Goal: Navigation & Orientation: Find specific page/section

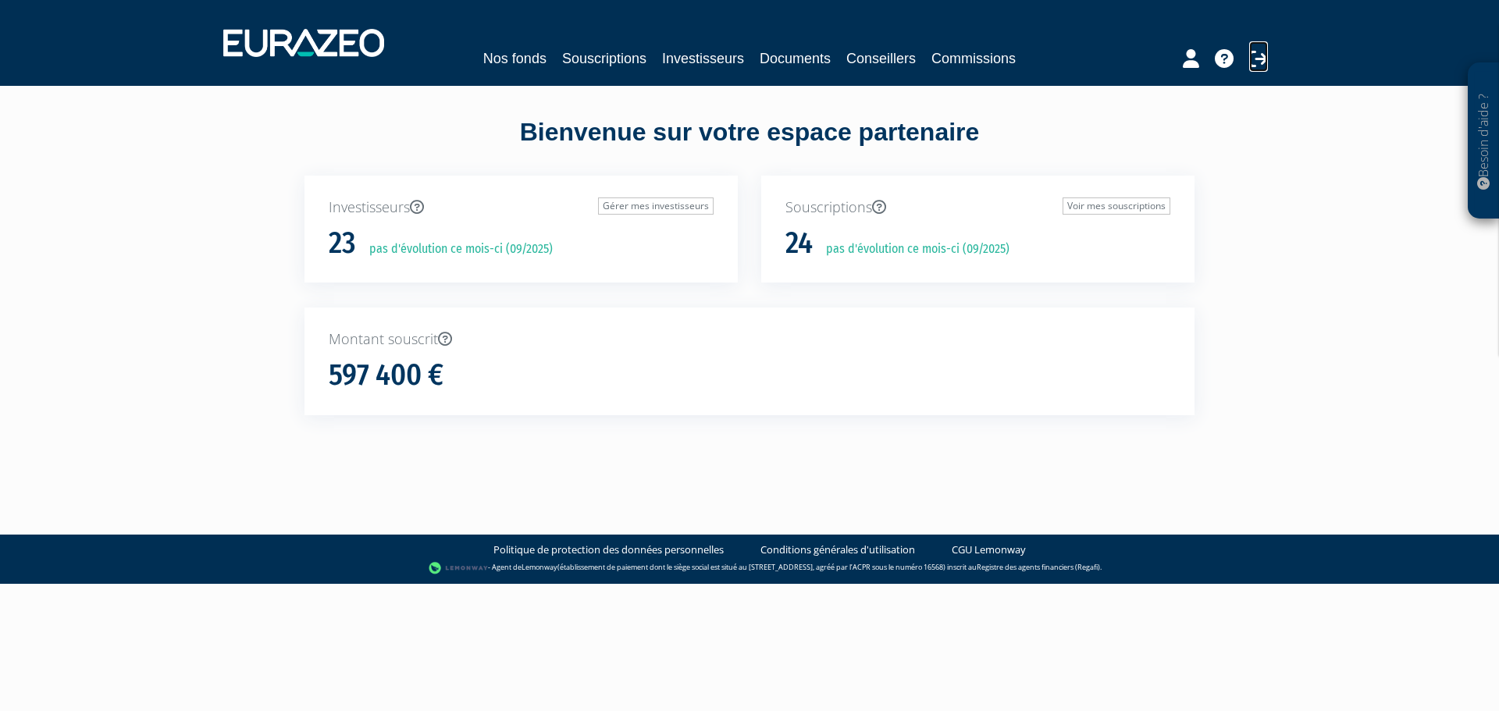
click at [1249, 59] on icon at bounding box center [1258, 58] width 19 height 19
click at [604, 61] on link "Souscriptions" at bounding box center [604, 59] width 84 height 22
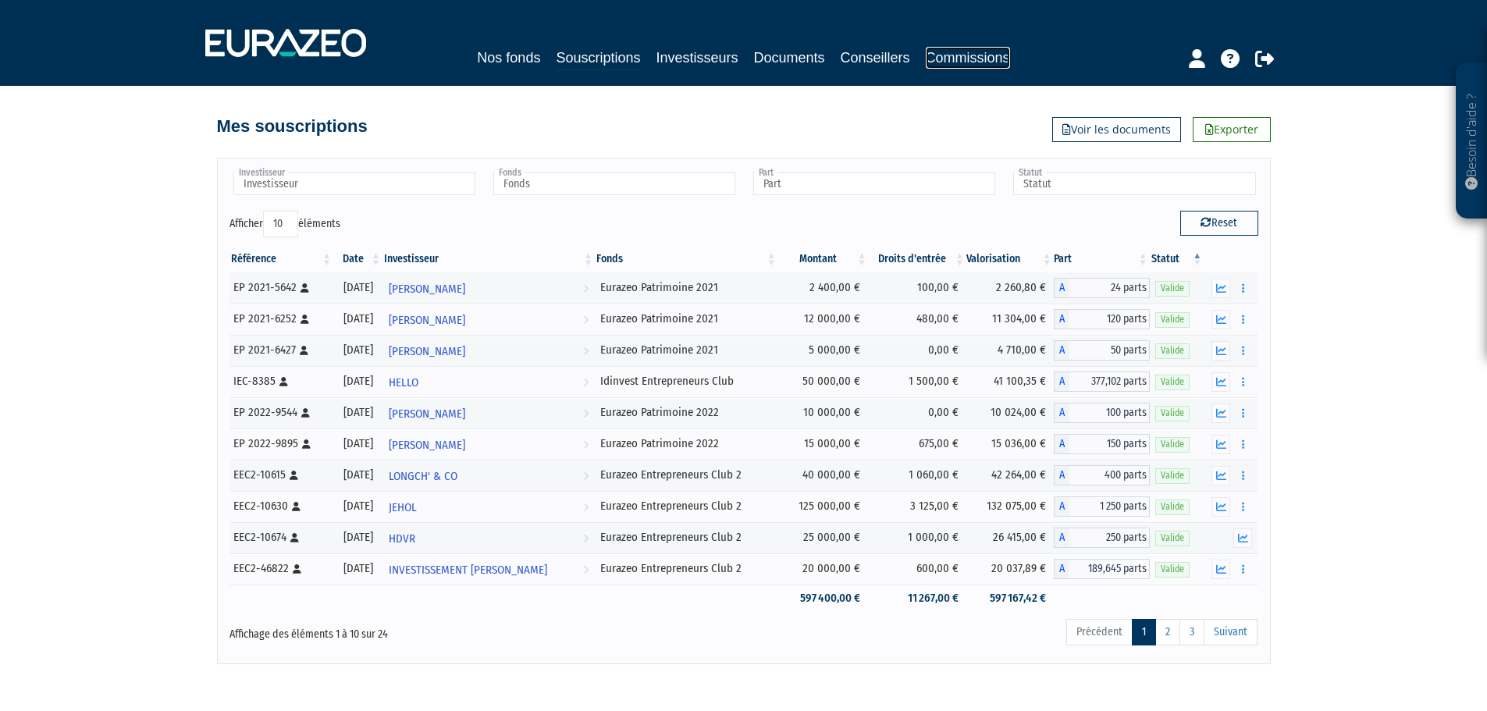
click at [995, 59] on link "Commissions" at bounding box center [968, 58] width 84 height 22
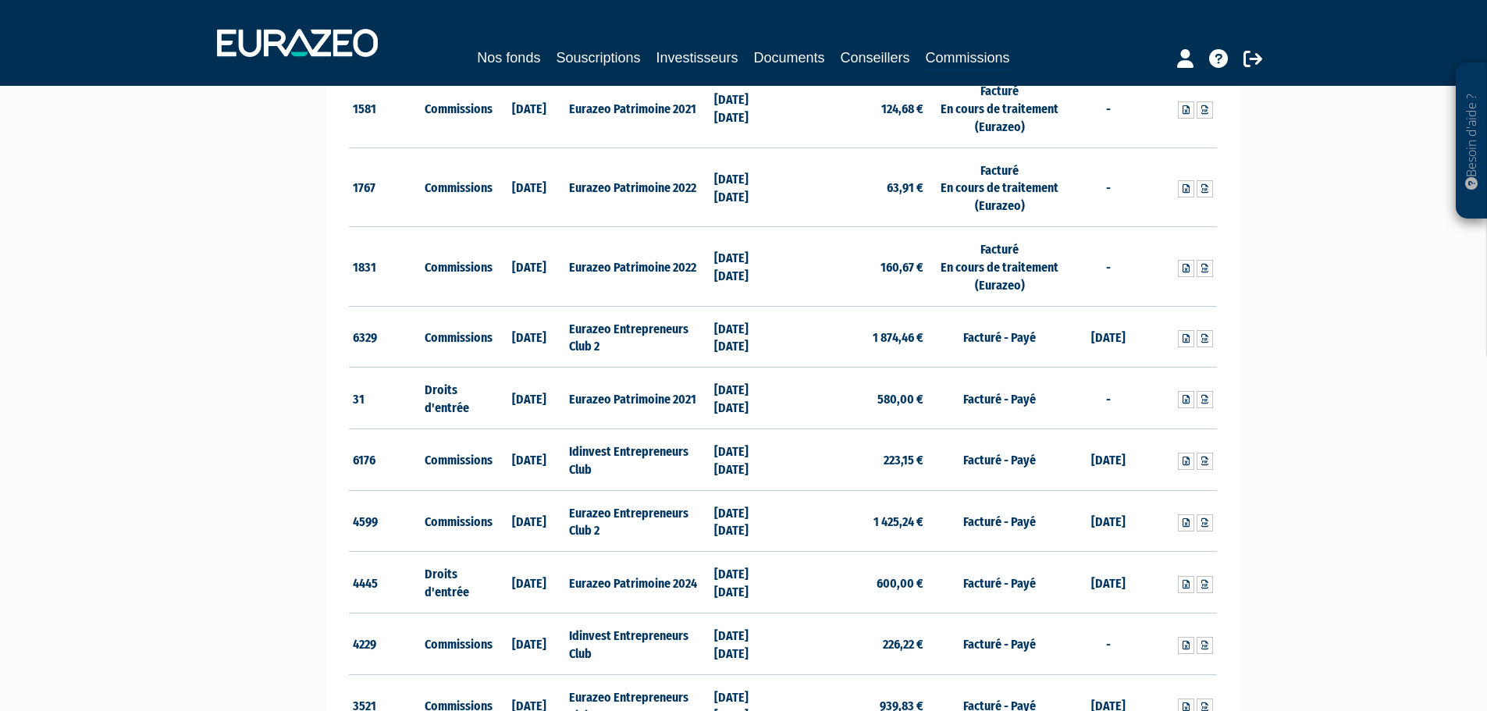
scroll to position [546, 0]
click at [1183, 336] on icon at bounding box center [1186, 337] width 7 height 9
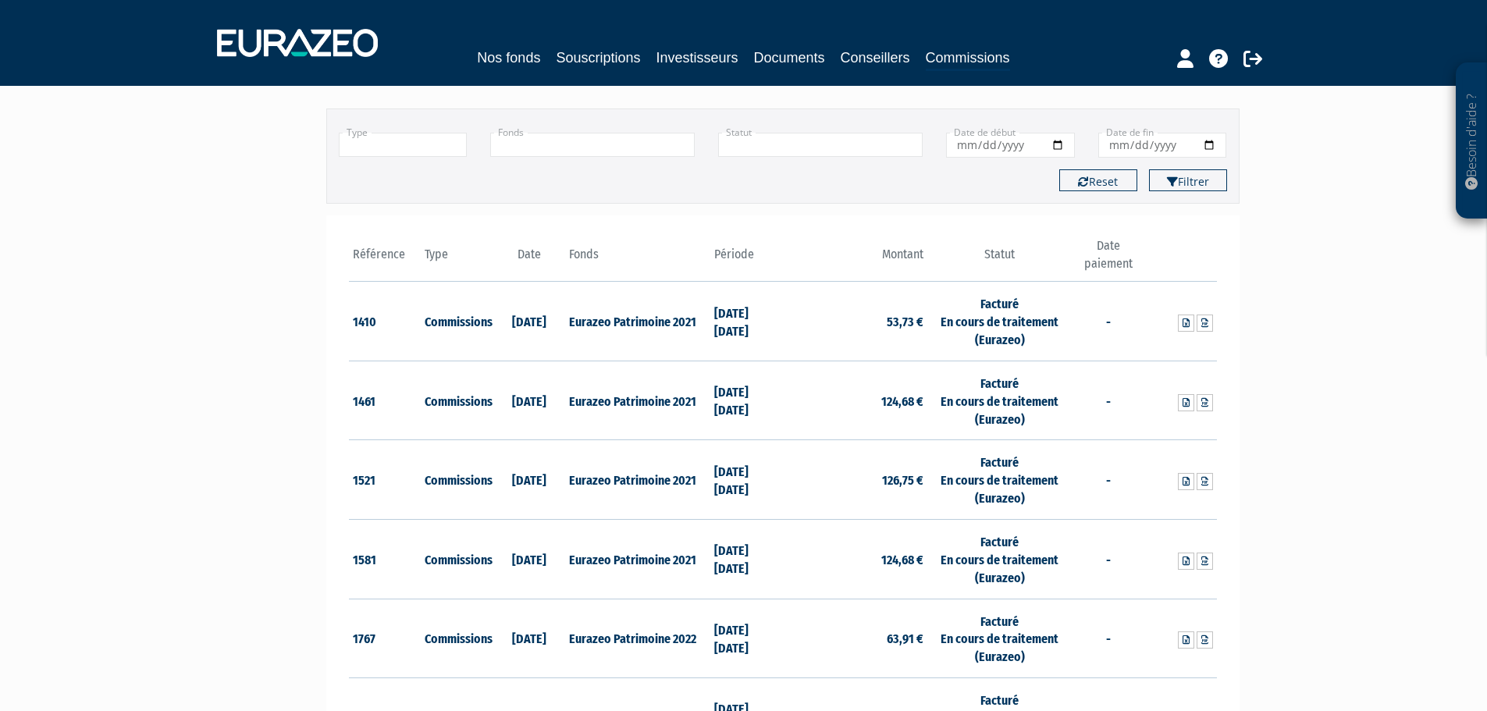
scroll to position [0, 0]
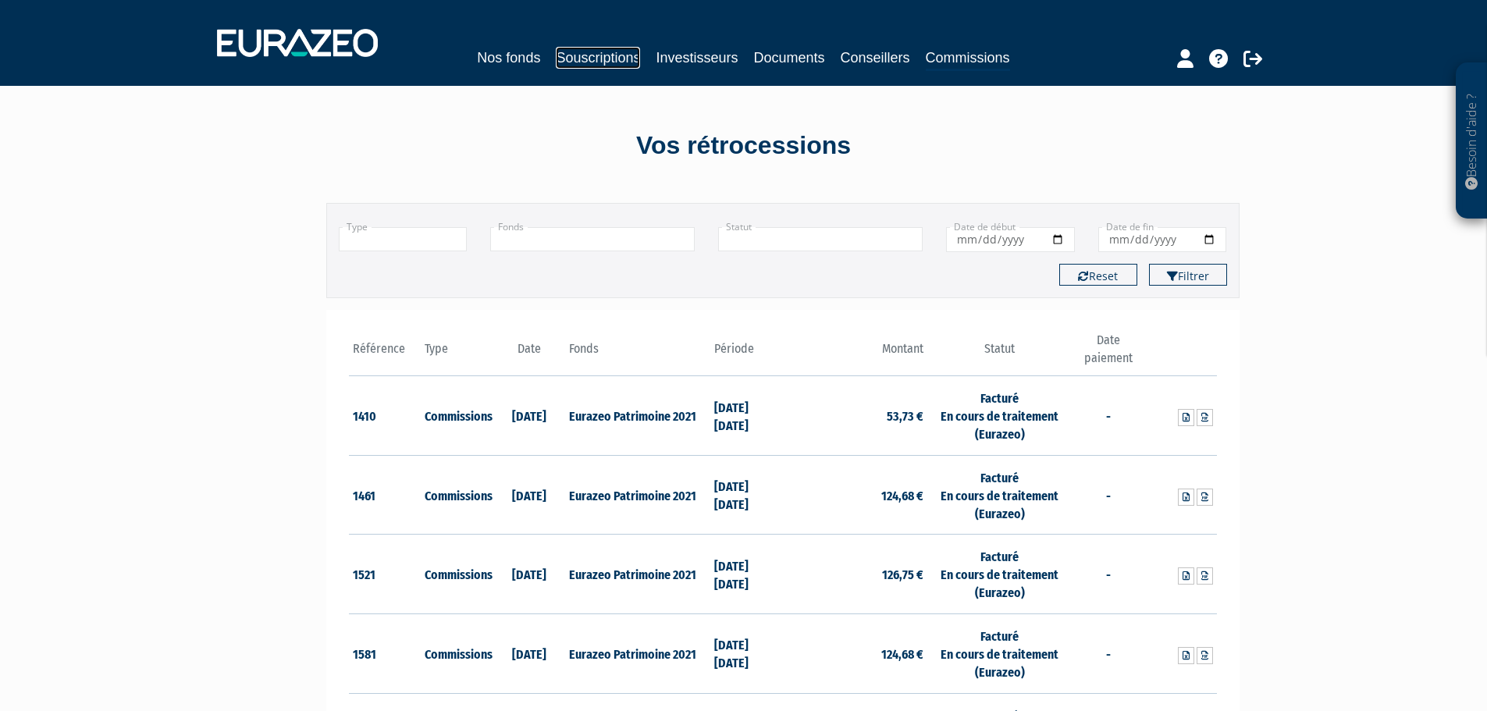
click at [603, 60] on link "Souscriptions" at bounding box center [598, 58] width 84 height 22
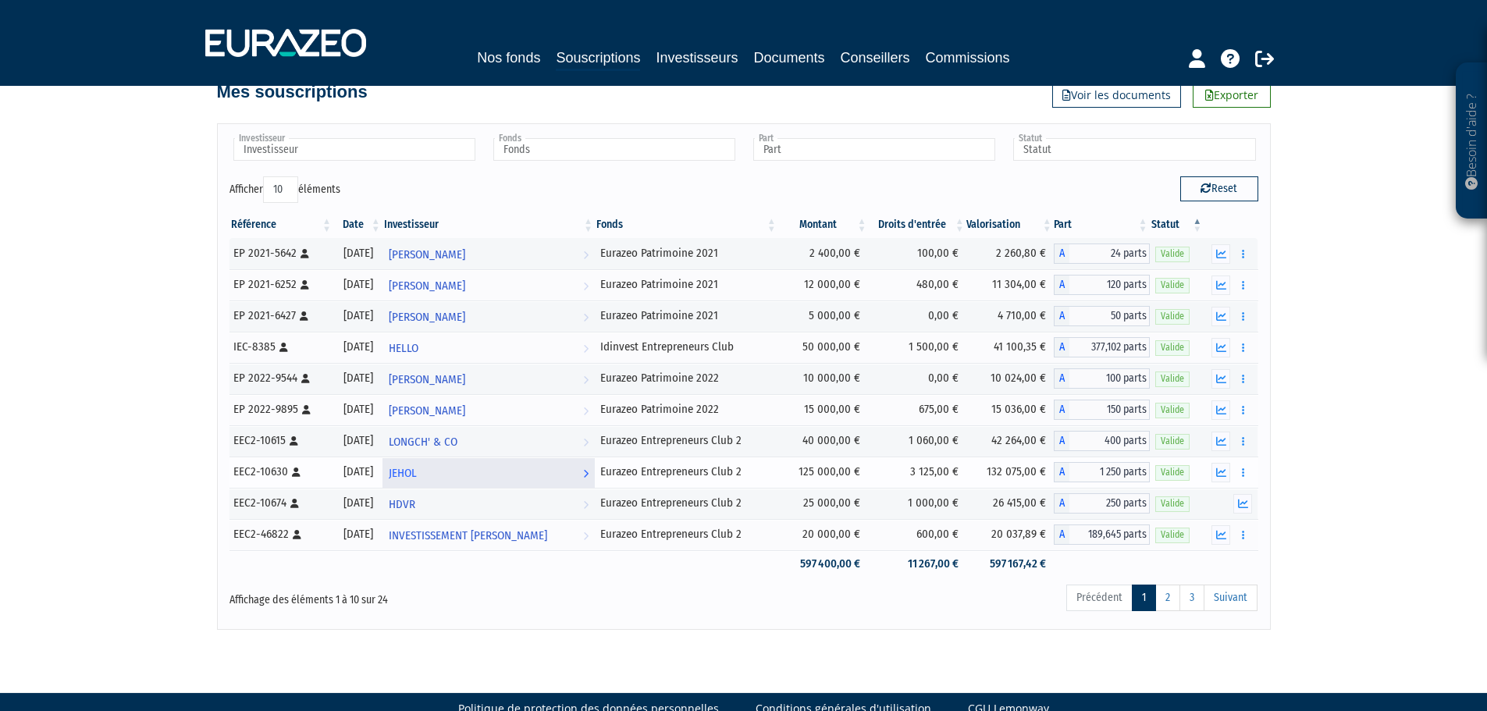
scroll to position [67, 0]
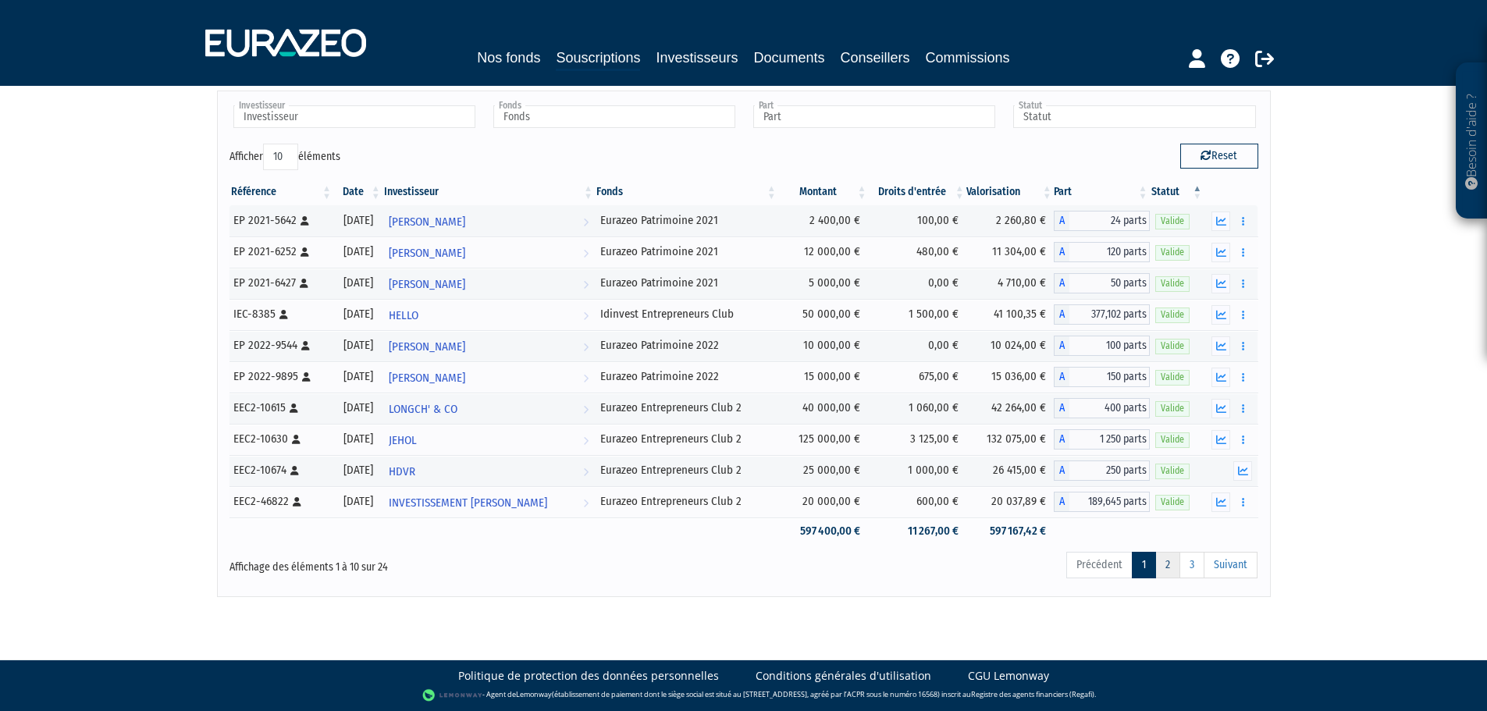
click at [1165, 563] on link "2" at bounding box center [1167, 565] width 25 height 27
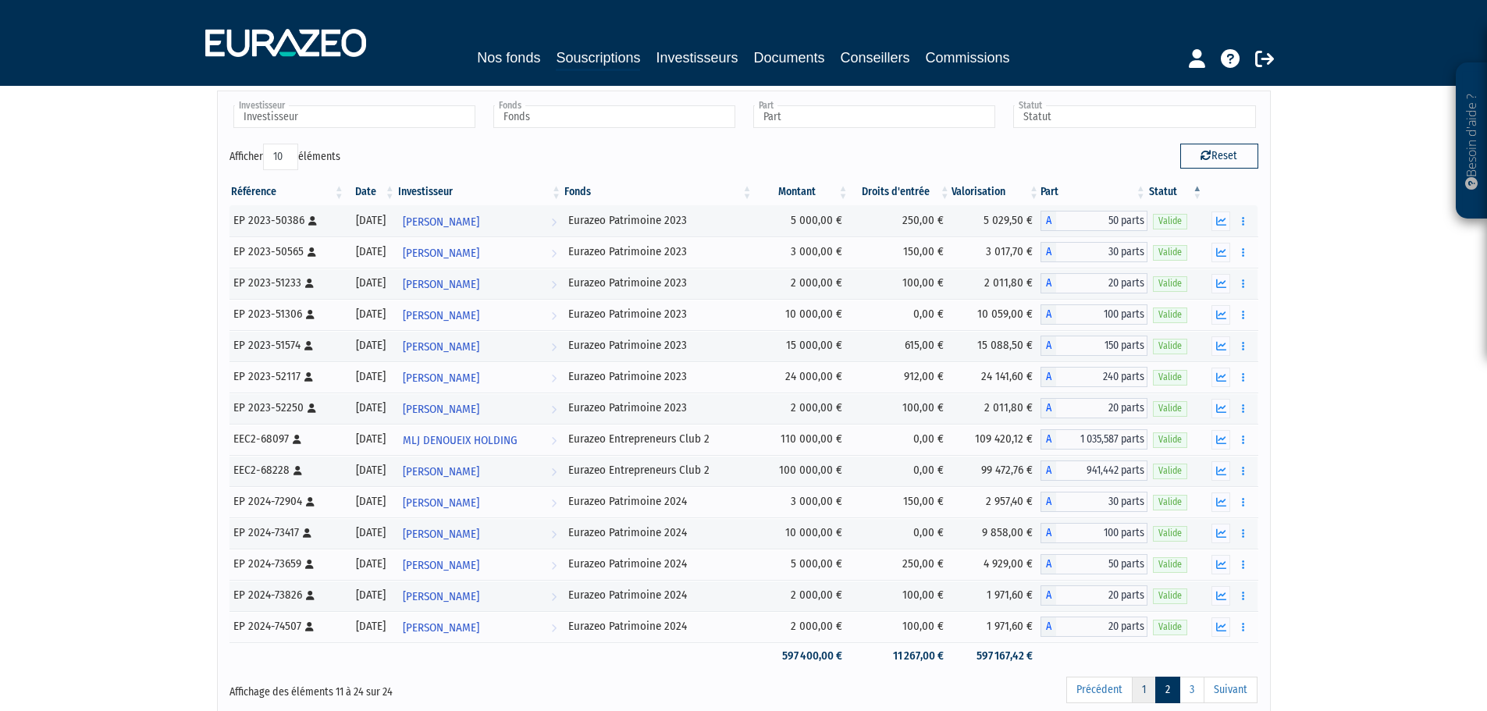
click at [1148, 689] on link "1" at bounding box center [1144, 690] width 24 height 27
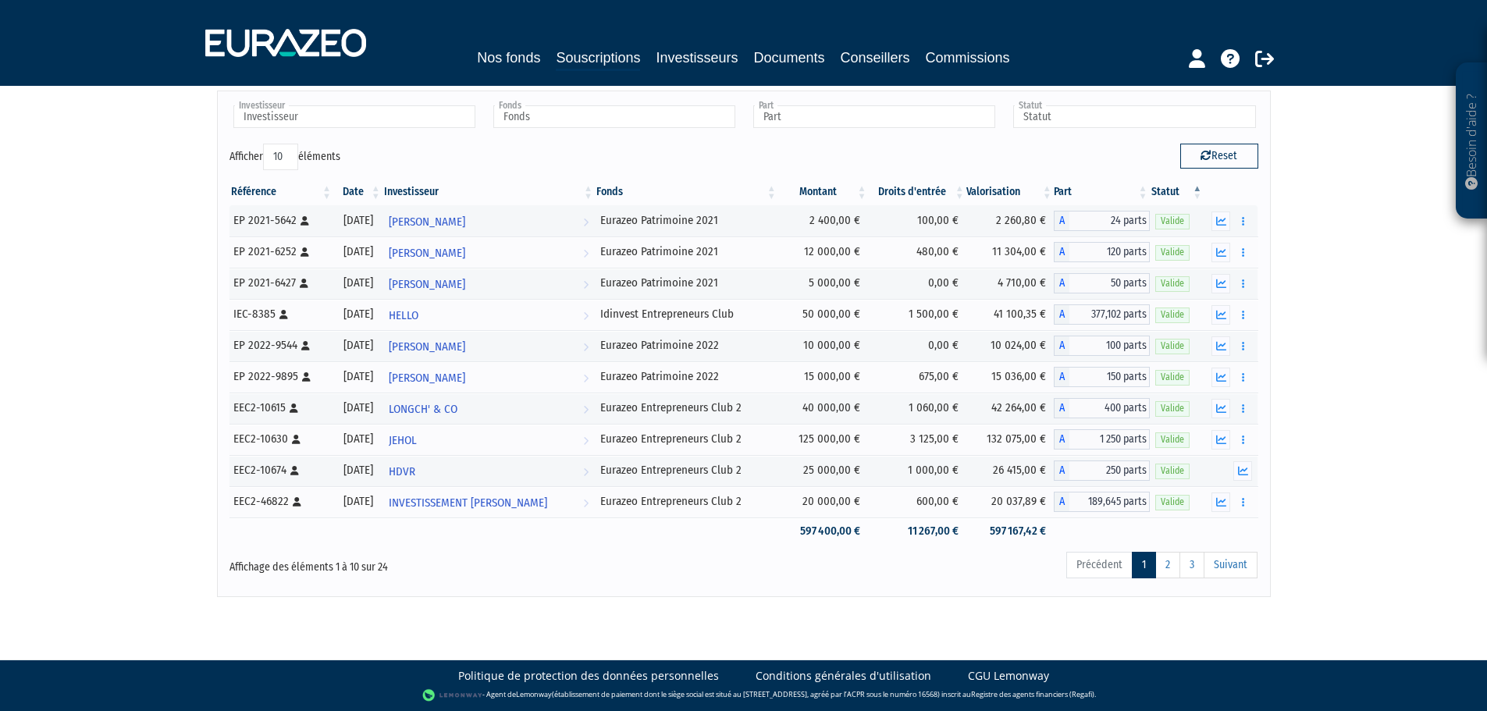
scroll to position [39, 0]
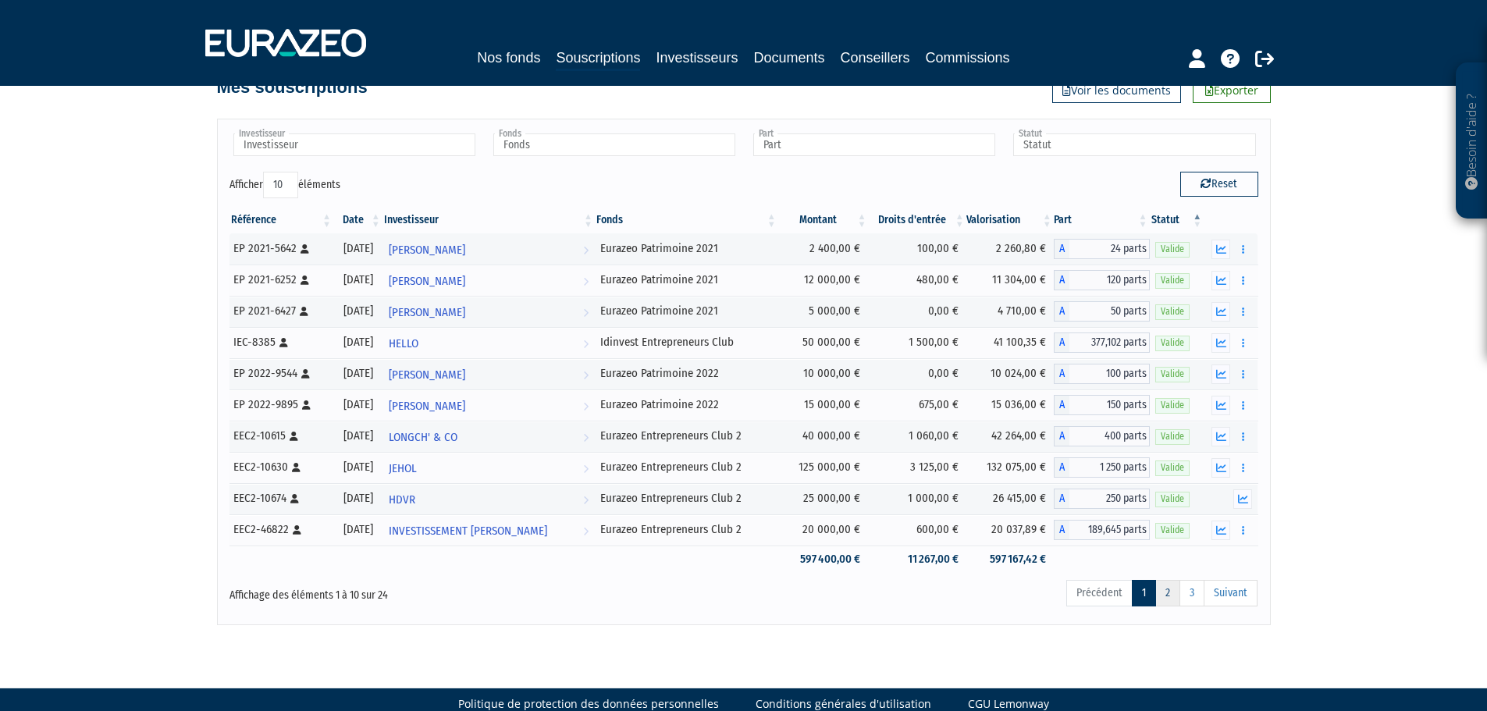
click at [1174, 598] on link "2" at bounding box center [1167, 593] width 25 height 27
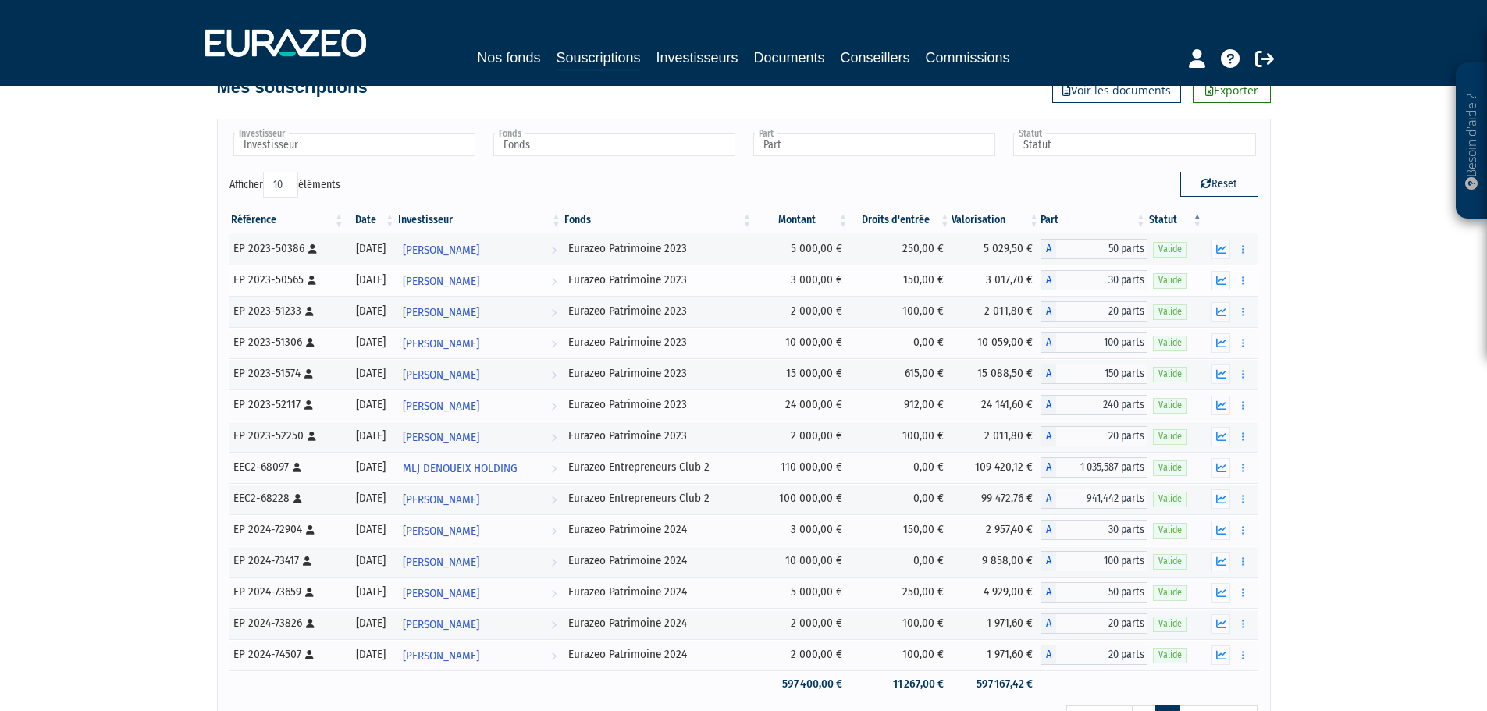
scroll to position [0, 0]
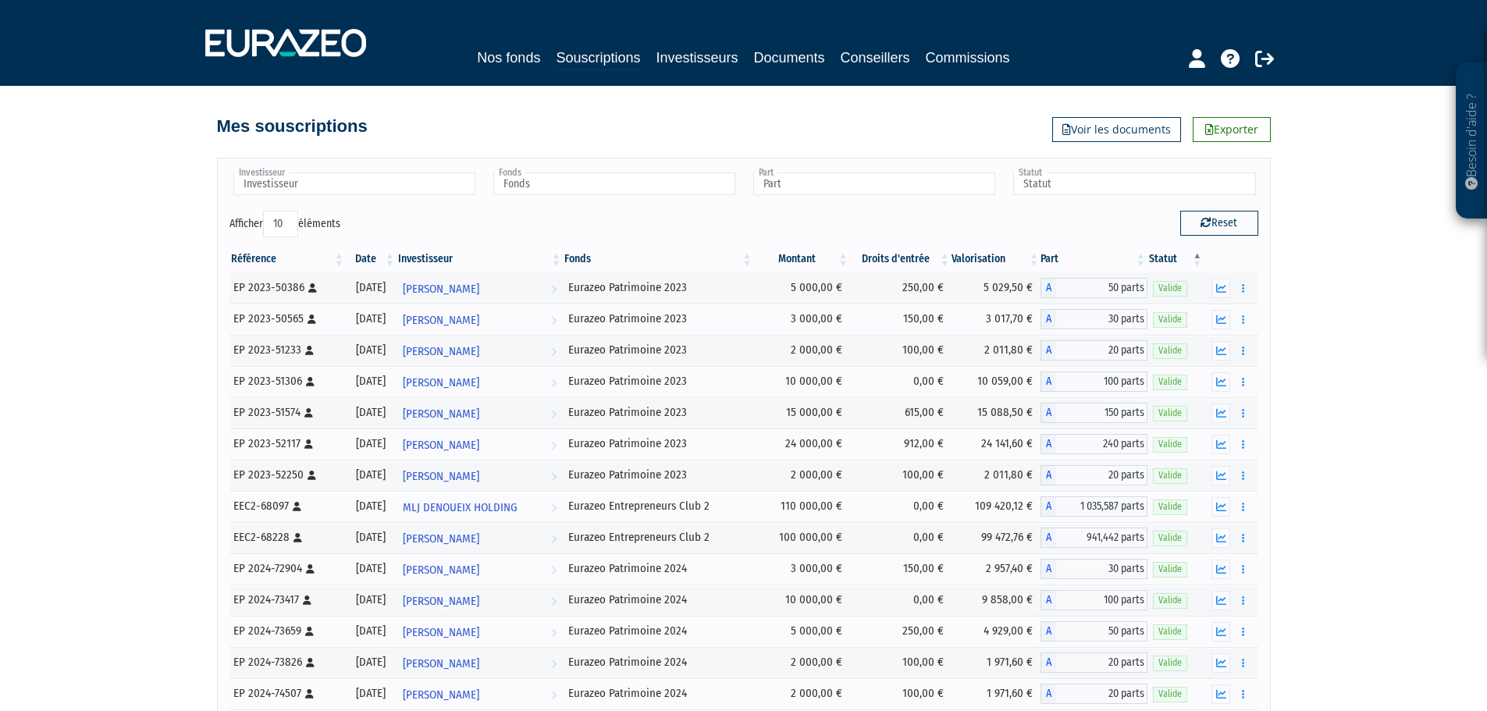
click at [967, 45] on div "Nos fonds Souscriptions Investisseurs Documents Conseillers Commissions" at bounding box center [744, 43] width 1100 height 58
click at [966, 53] on link "Commissions" at bounding box center [968, 58] width 84 height 22
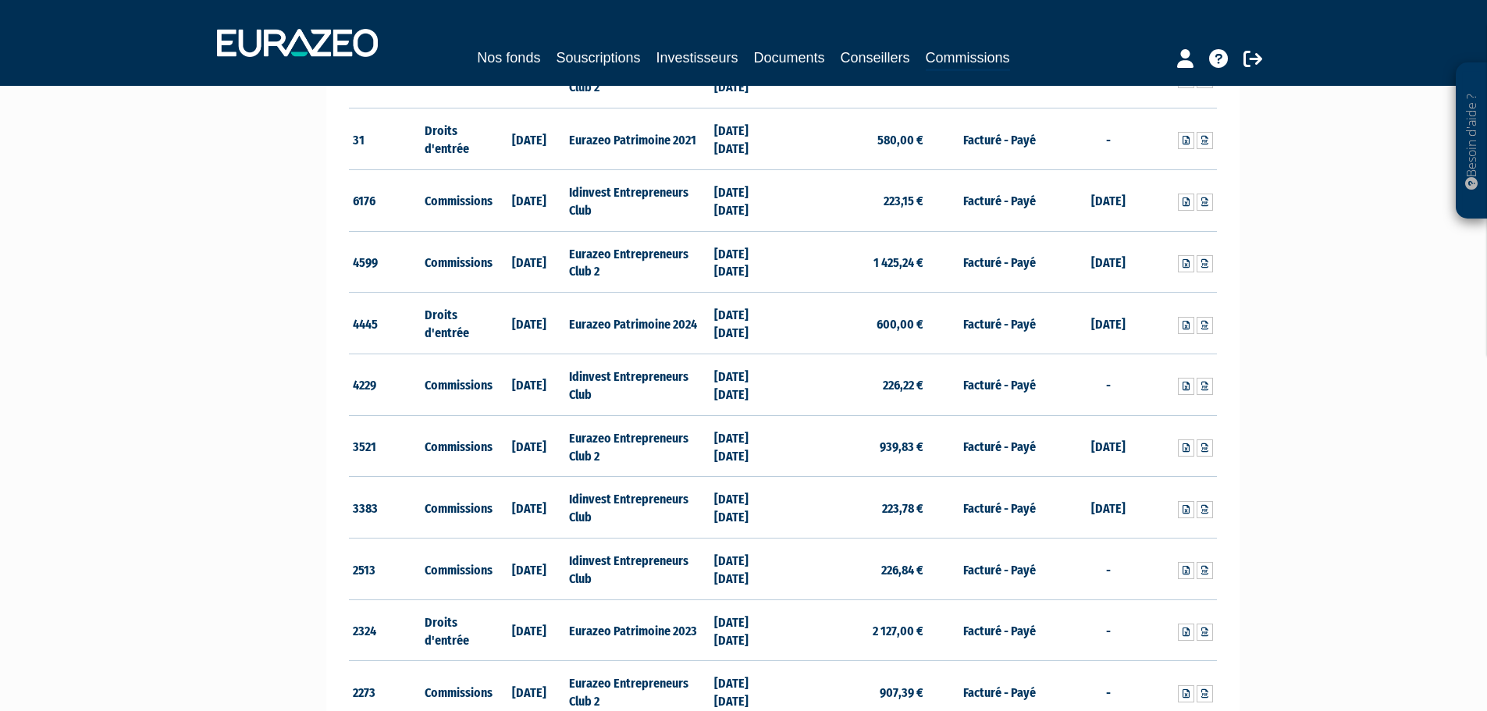
scroll to position [781, 0]
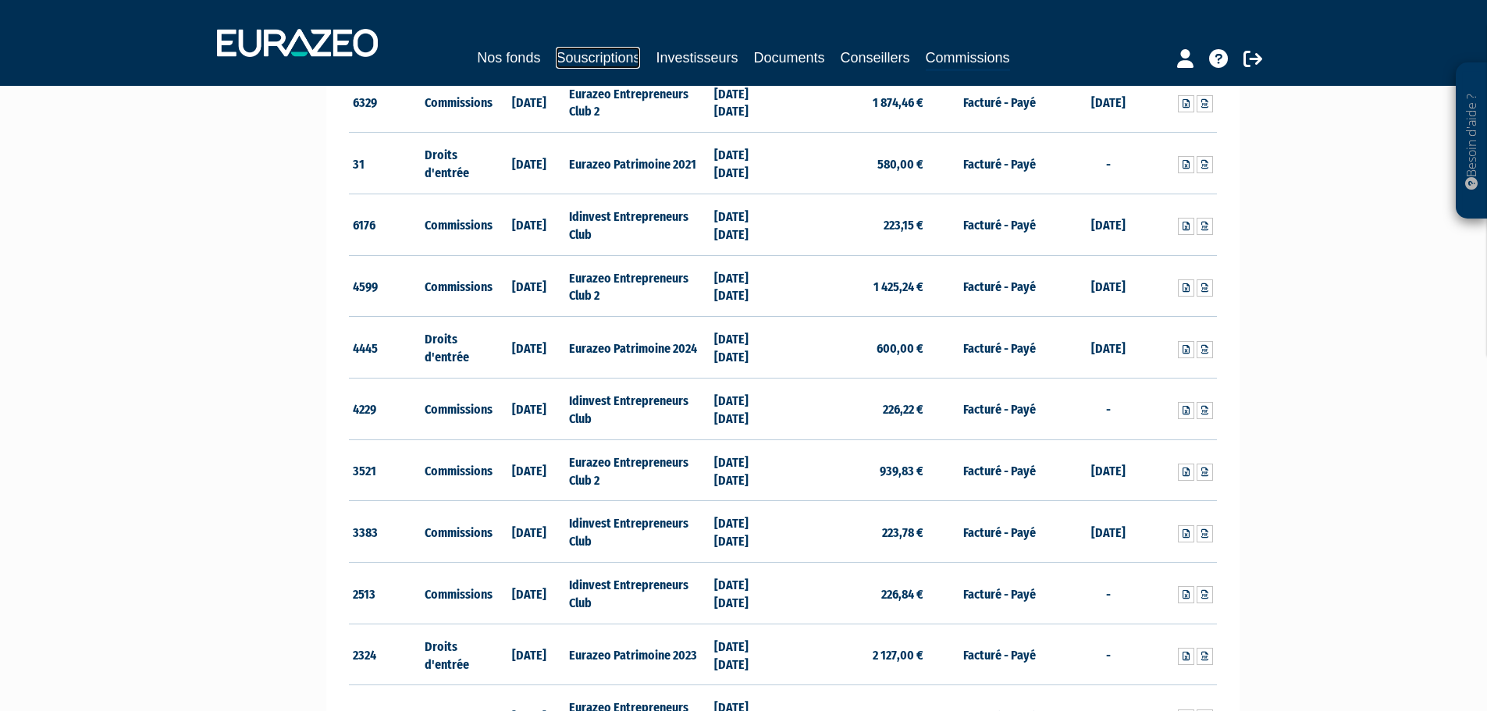
click at [609, 59] on link "Souscriptions" at bounding box center [598, 58] width 84 height 22
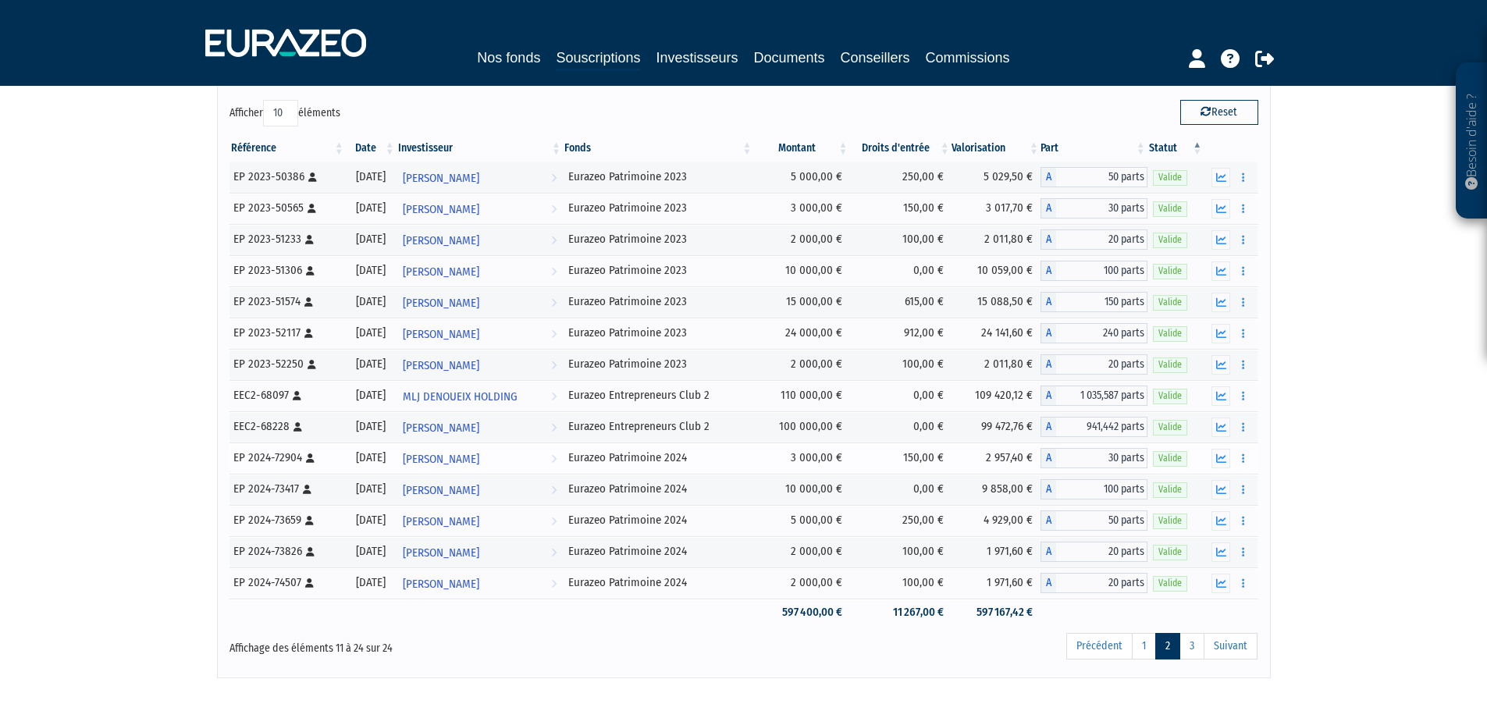
scroll to position [192, 0]
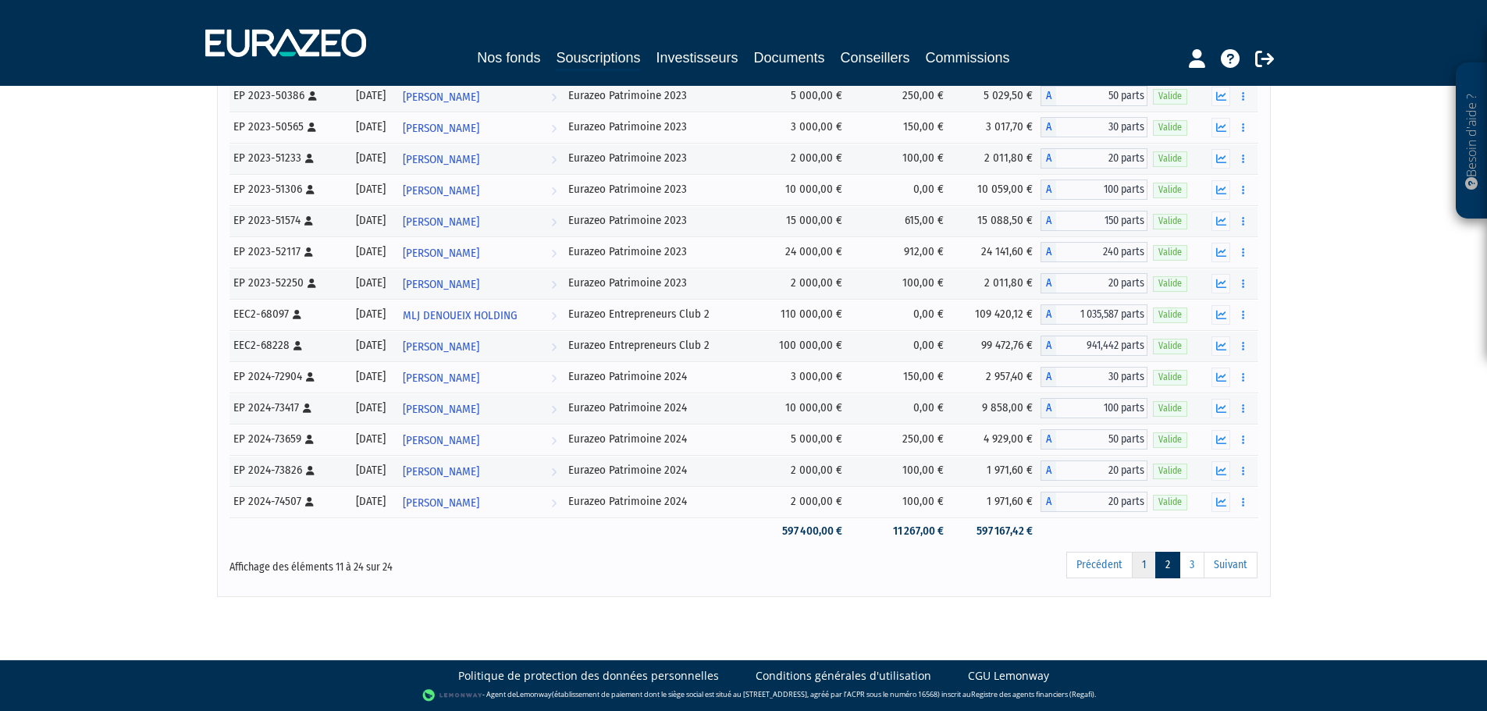
click at [1147, 567] on link "1" at bounding box center [1144, 565] width 24 height 27
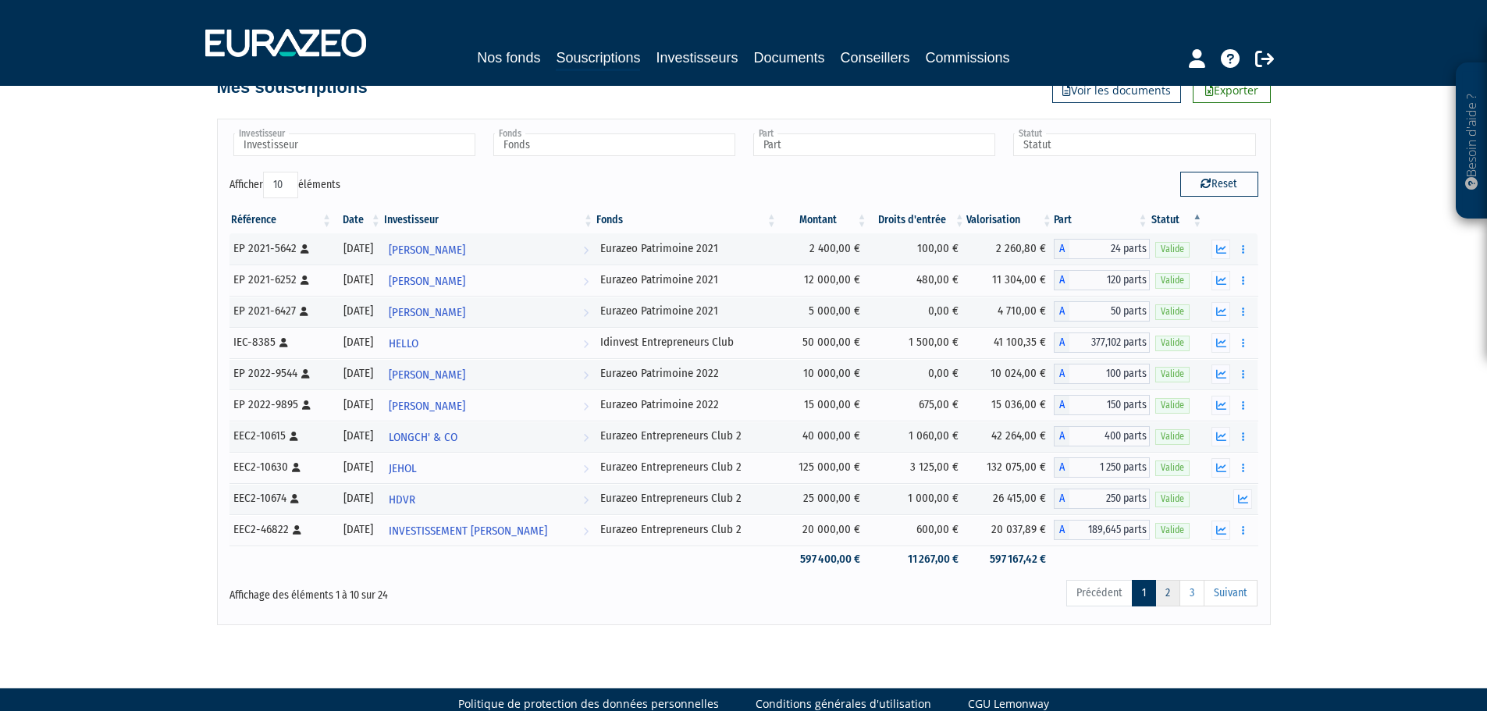
click at [1165, 590] on link "2" at bounding box center [1167, 593] width 25 height 27
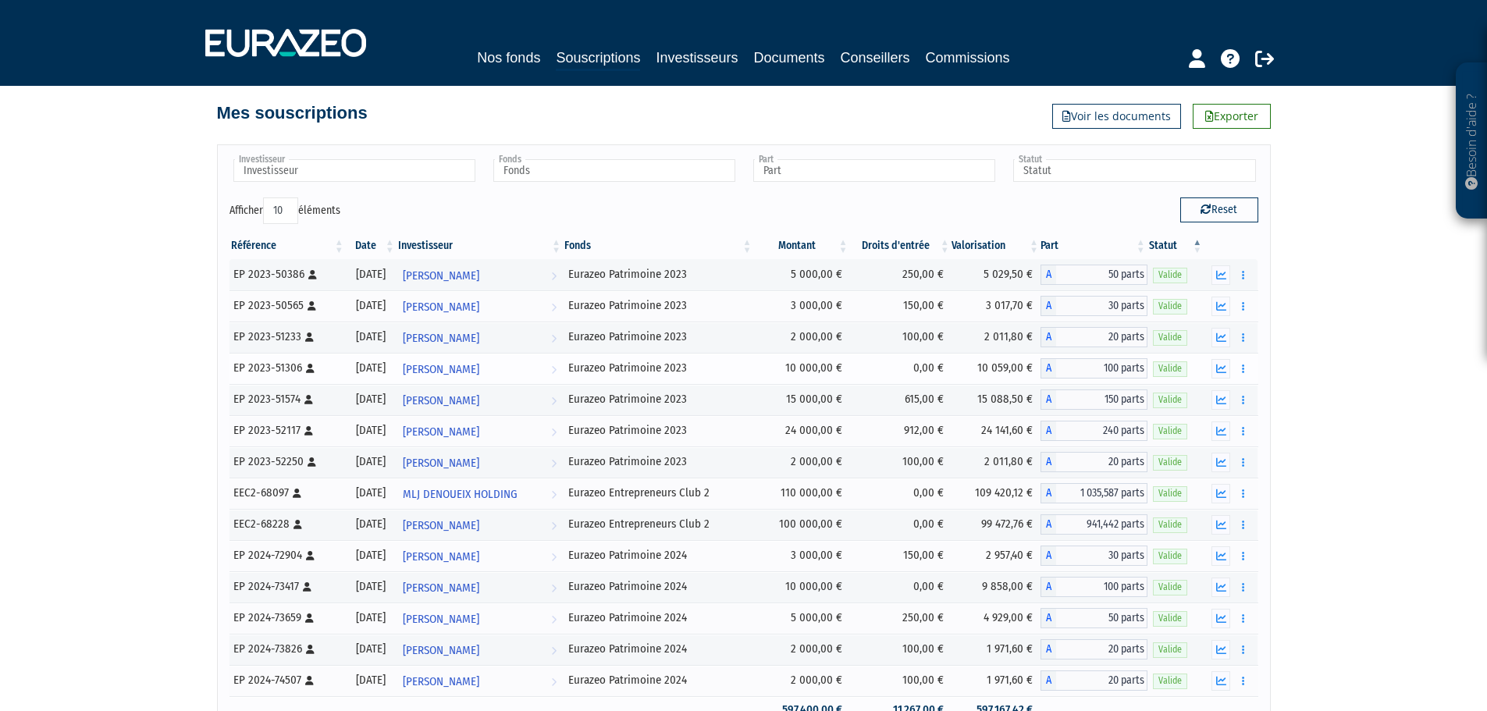
scroll to position [0, 0]
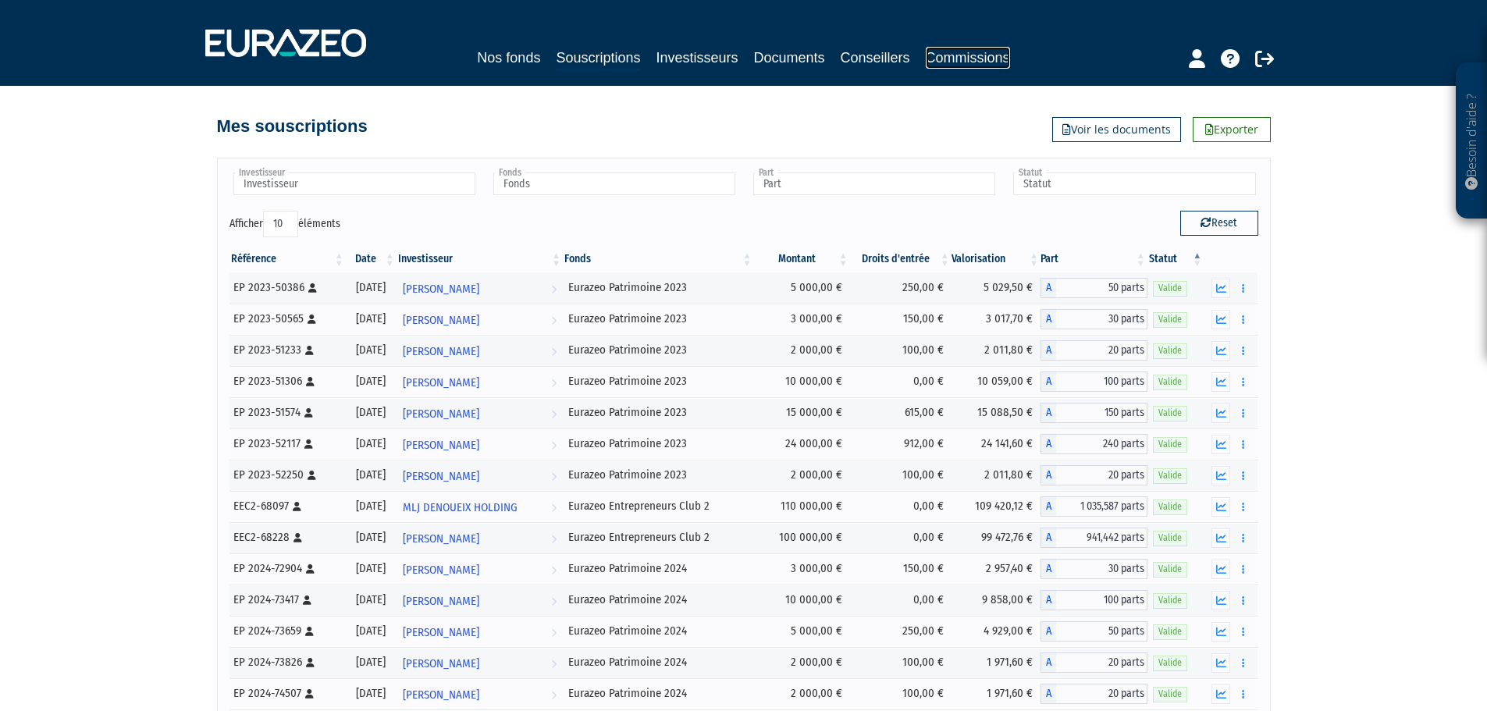
click at [941, 62] on link "Commissions" at bounding box center [968, 58] width 84 height 22
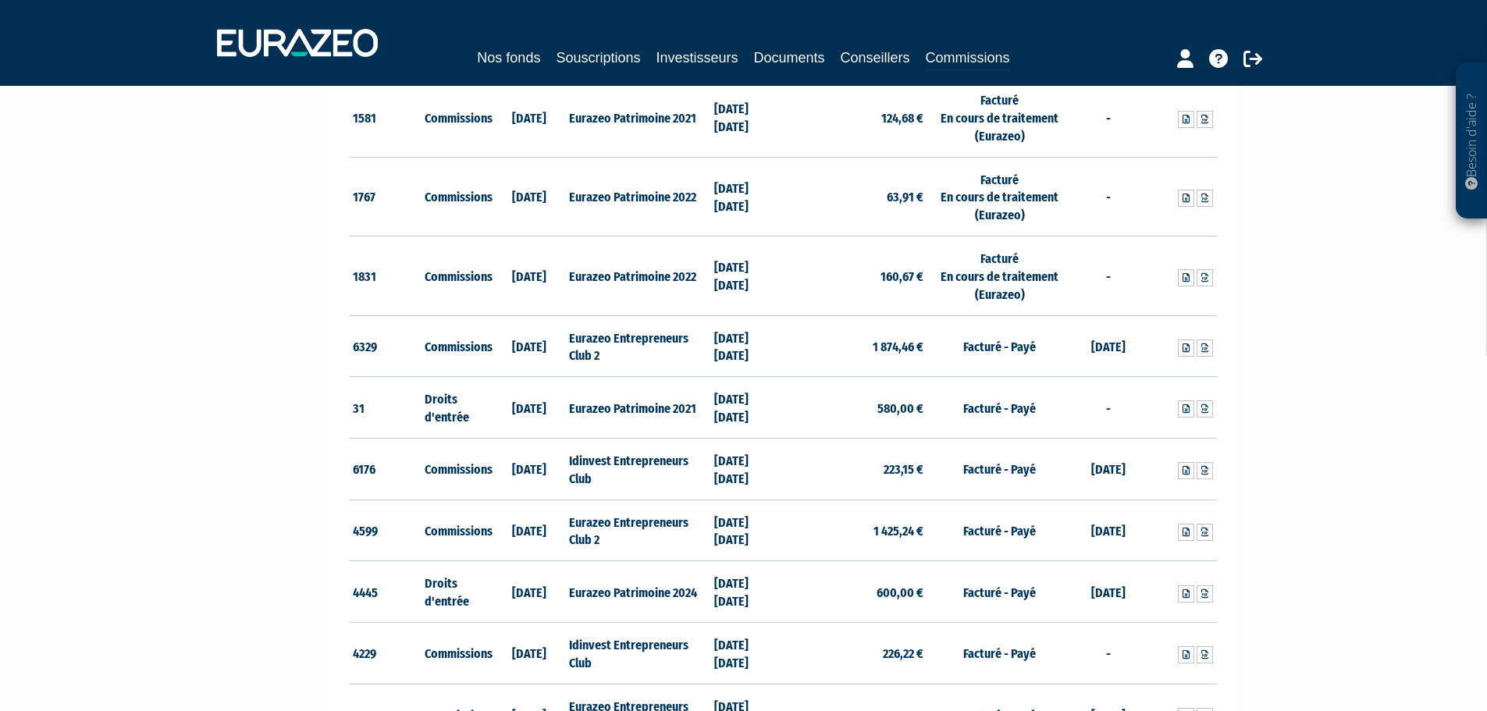
scroll to position [546, 0]
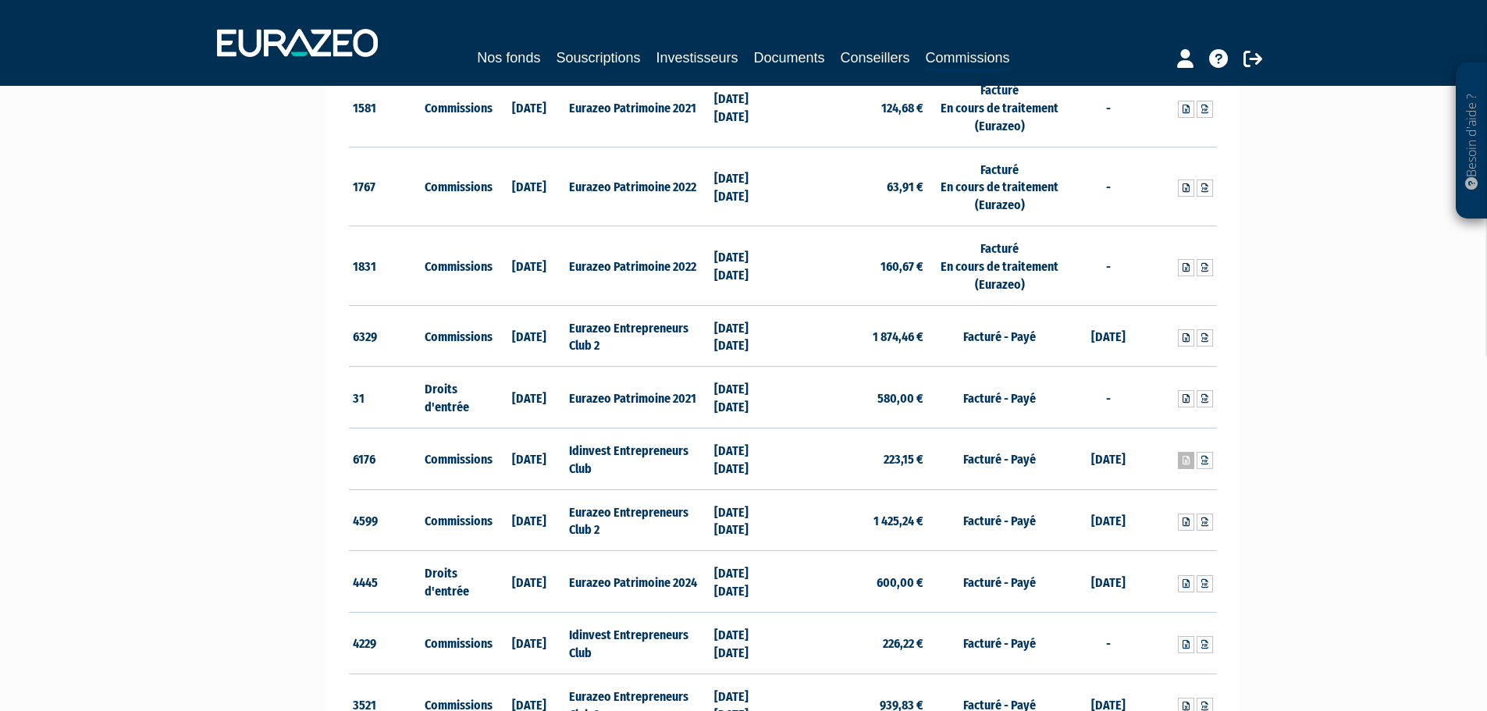
click at [1188, 464] on icon at bounding box center [1186, 460] width 7 height 9
click at [591, 49] on link "Souscriptions" at bounding box center [598, 58] width 84 height 22
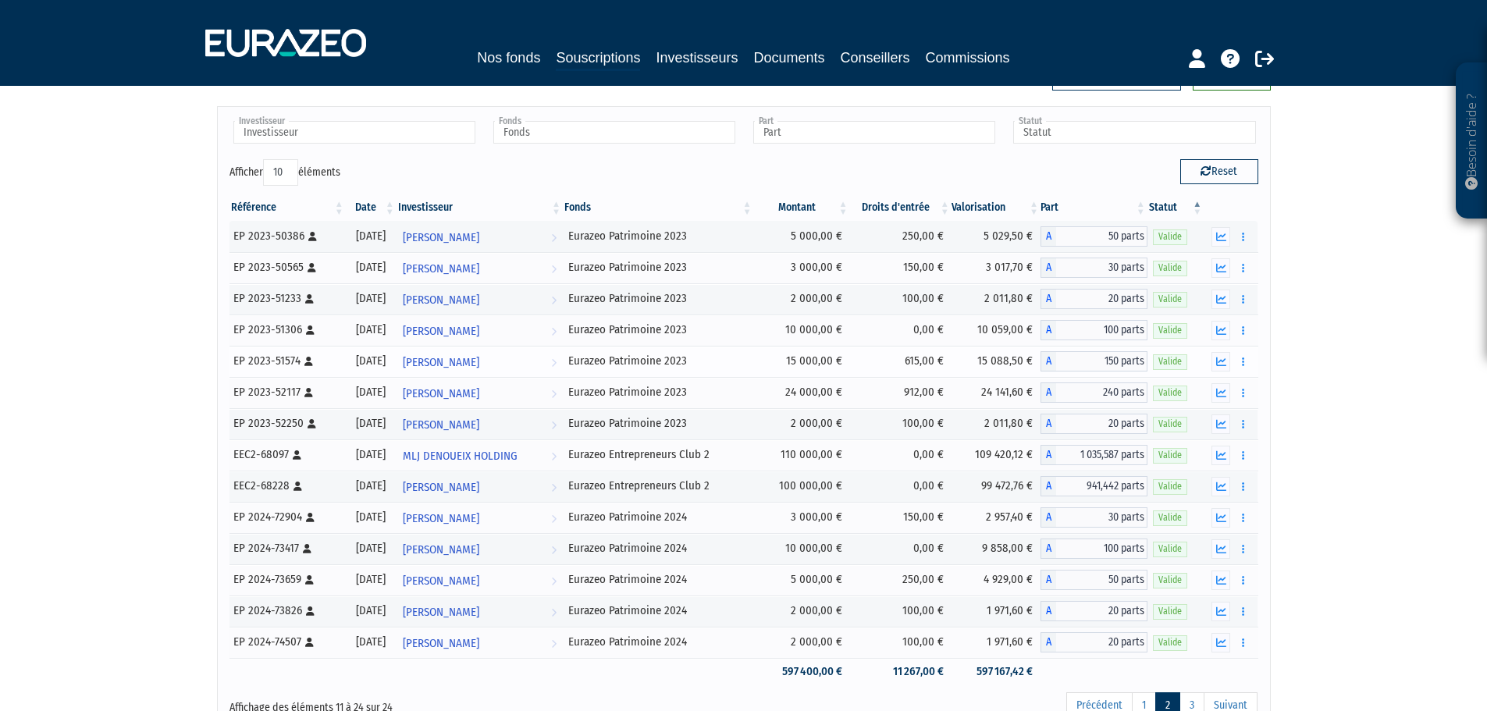
scroll to position [78, 0]
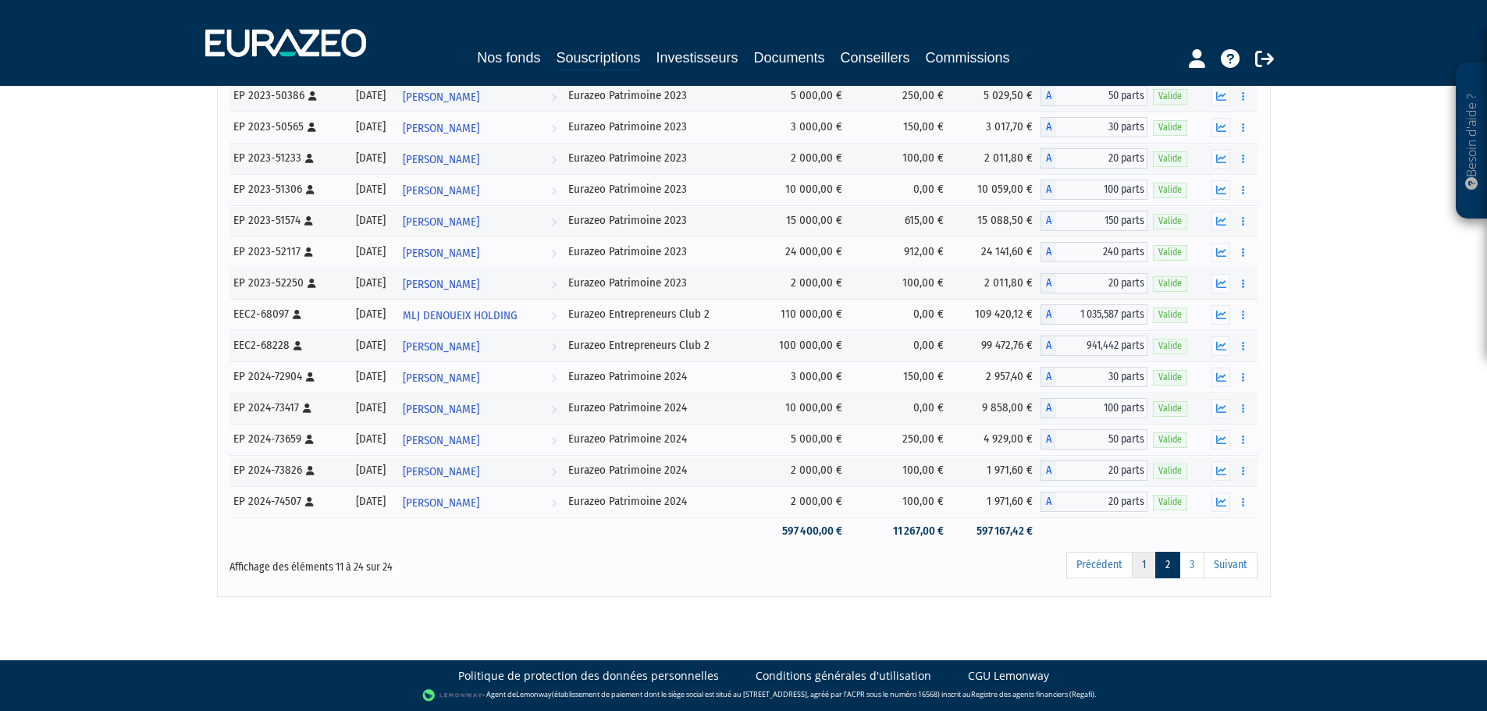
click at [1148, 567] on link "1" at bounding box center [1144, 565] width 24 height 27
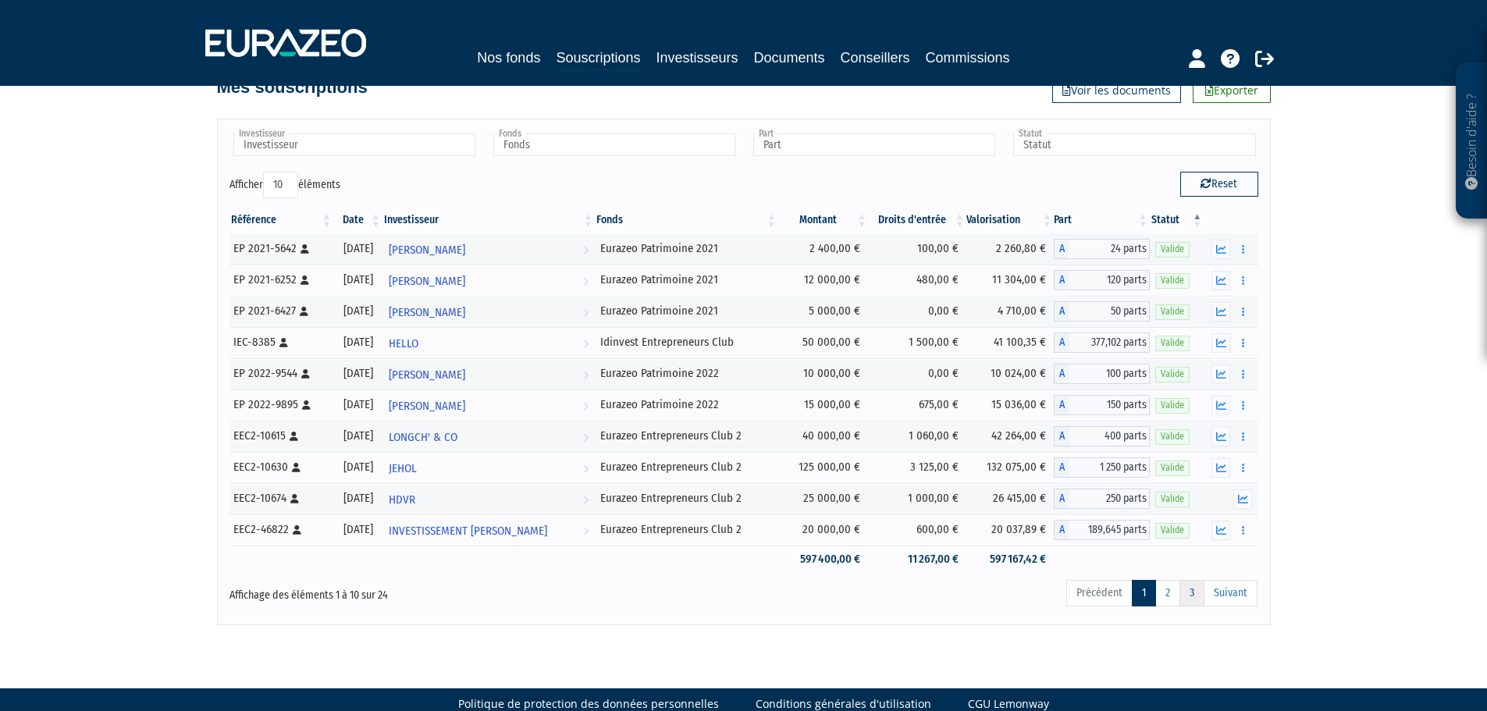
click at [1197, 595] on link "3" at bounding box center [1192, 593] width 25 height 27
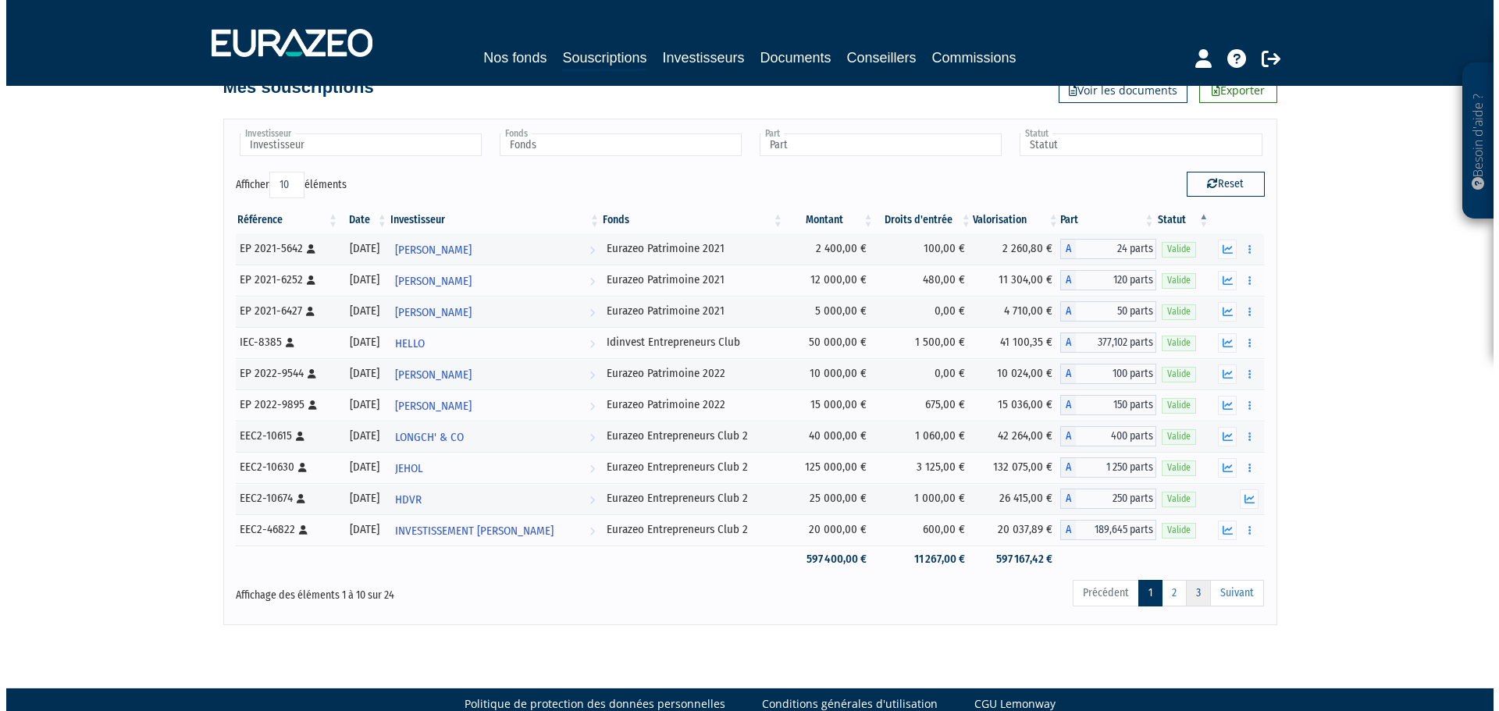
scroll to position [0, 0]
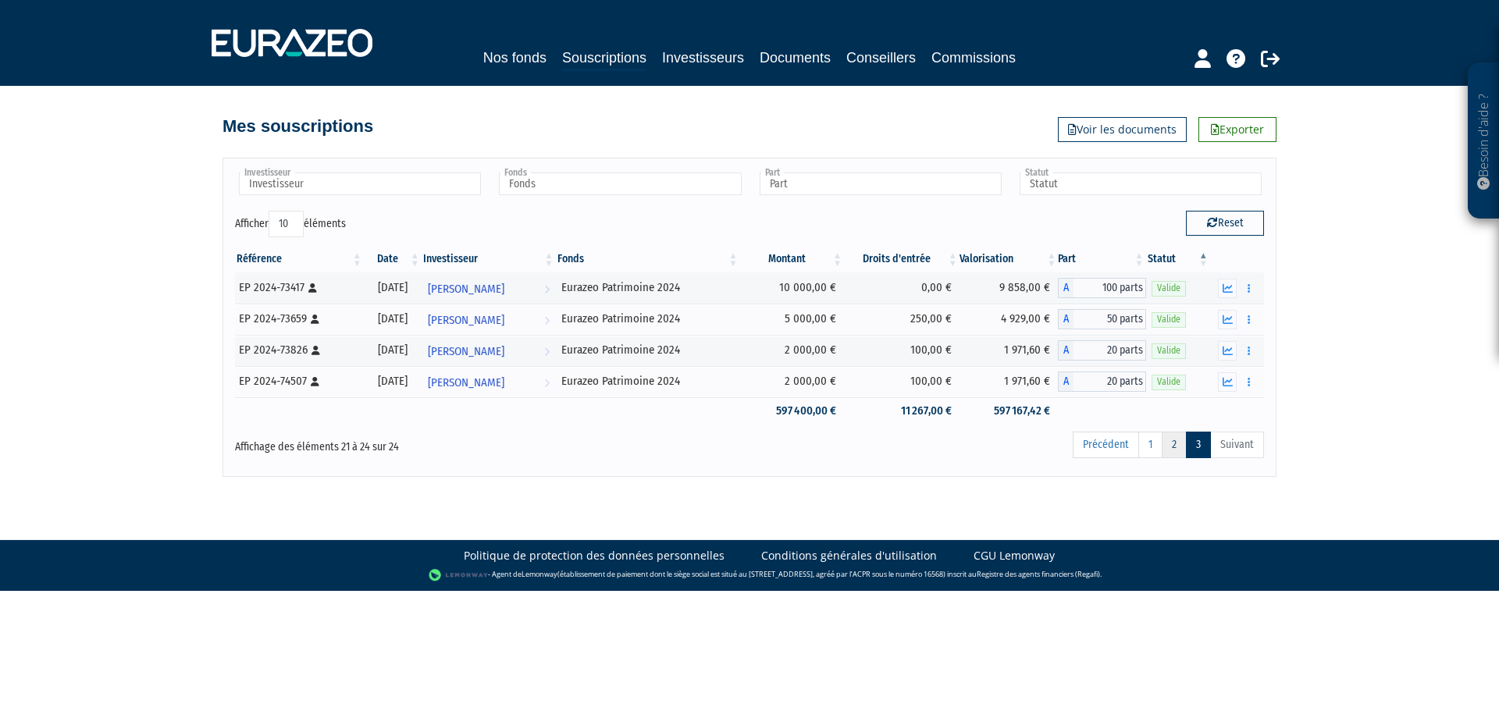
click at [1175, 450] on link "2" at bounding box center [1174, 445] width 25 height 27
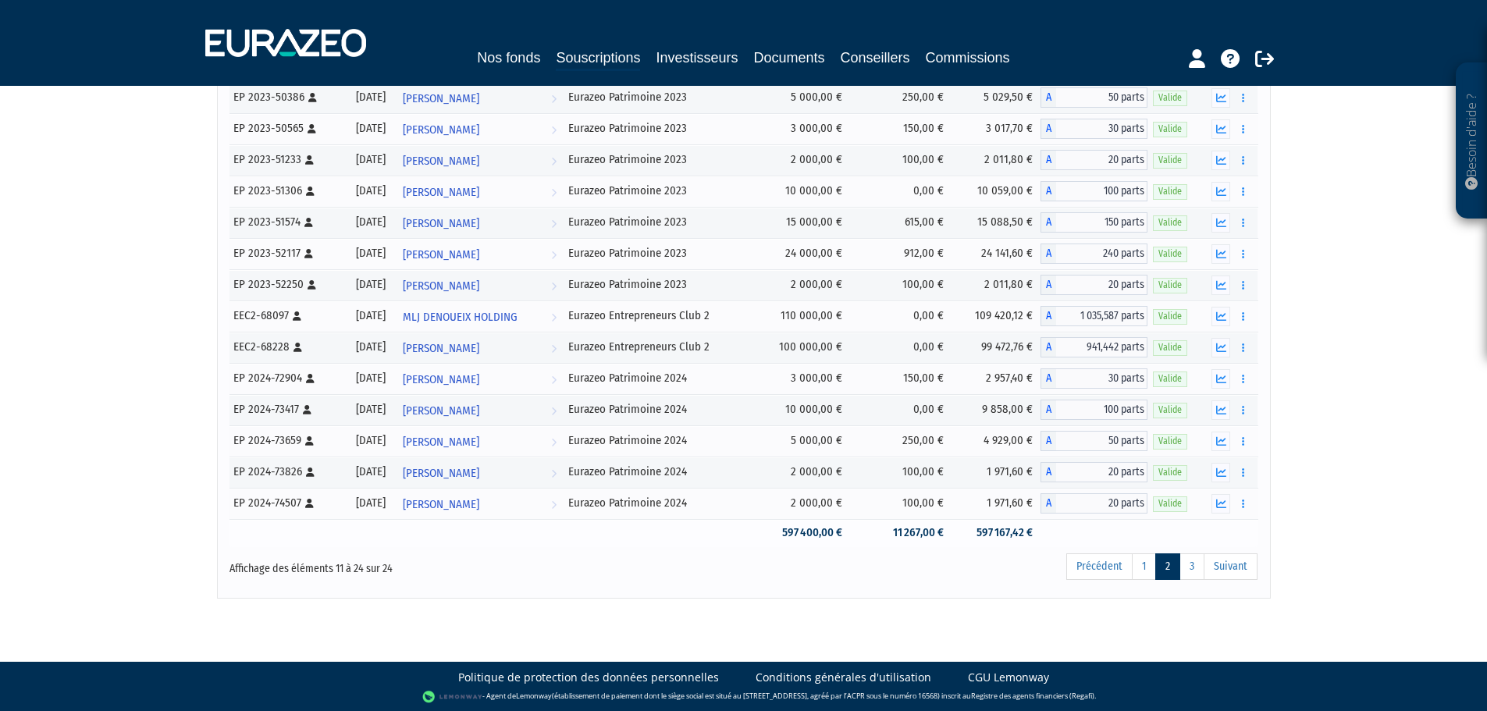
scroll to position [192, 0]
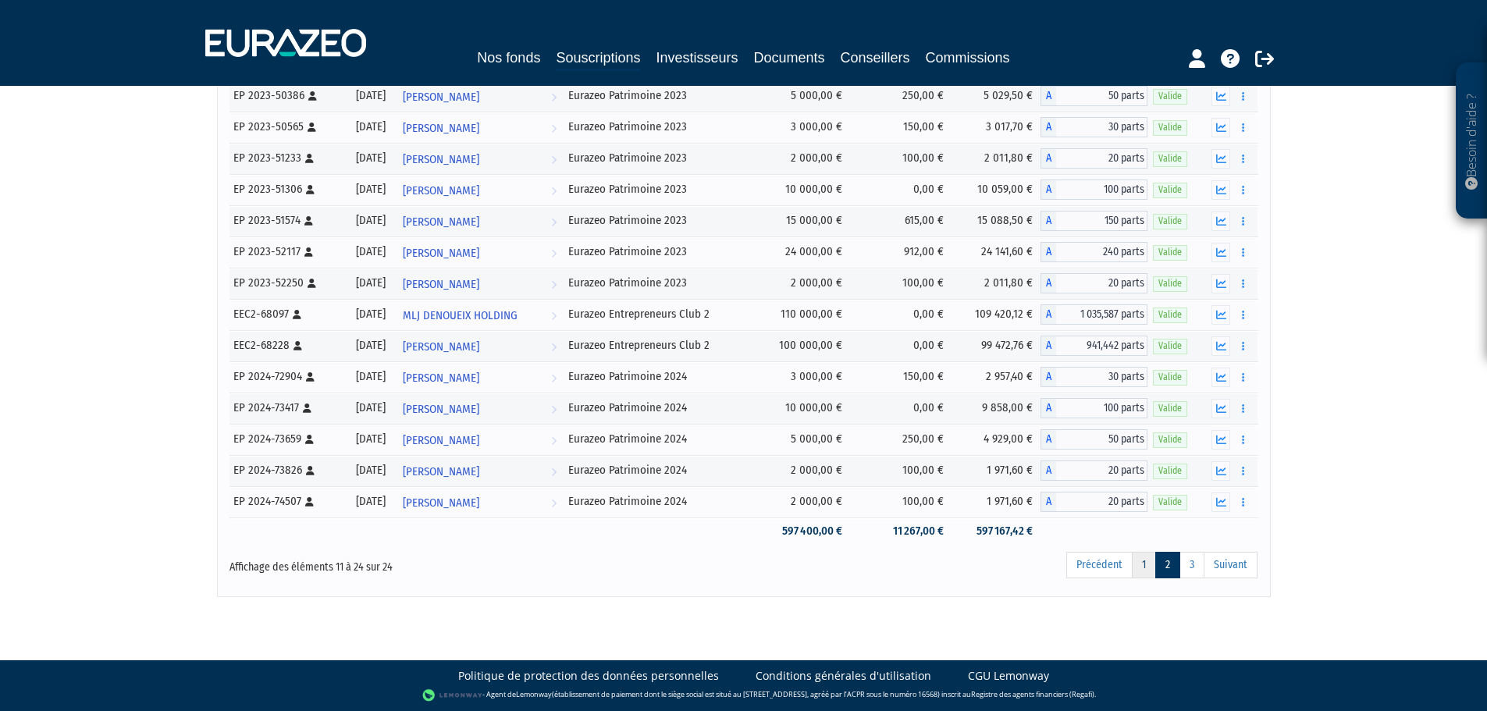
click at [1147, 562] on link "1" at bounding box center [1144, 565] width 24 height 27
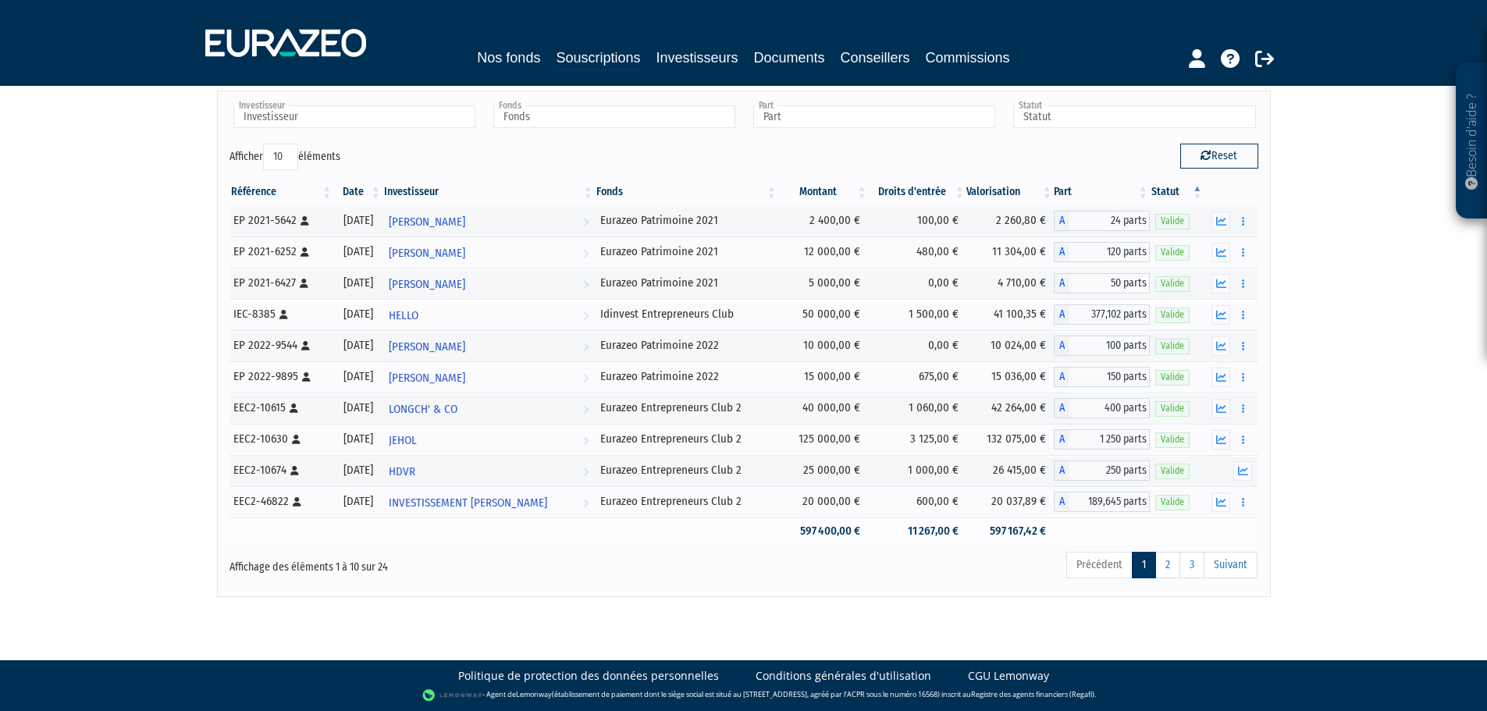
scroll to position [39, 0]
